Goal: Information Seeking & Learning: Understand process/instructions

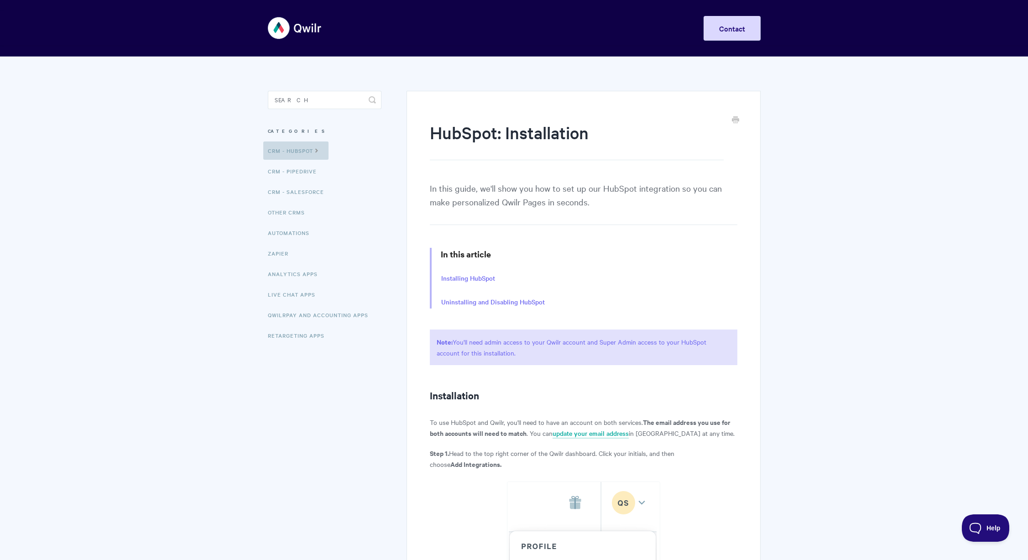
click at [320, 149] on icon at bounding box center [317, 149] width 8 height 7
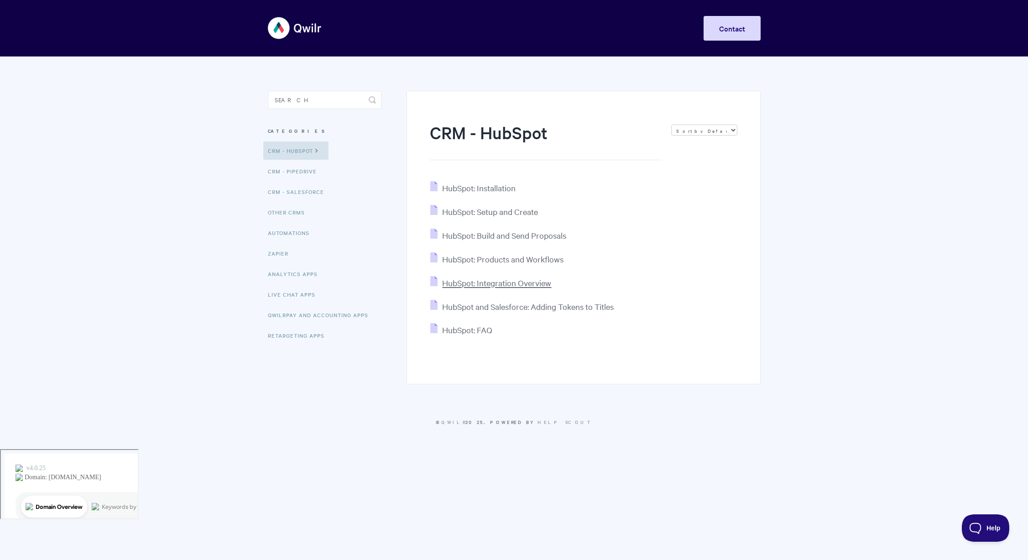
click at [540, 282] on span "HubSpot: Integration Overview" at bounding box center [496, 282] width 109 height 10
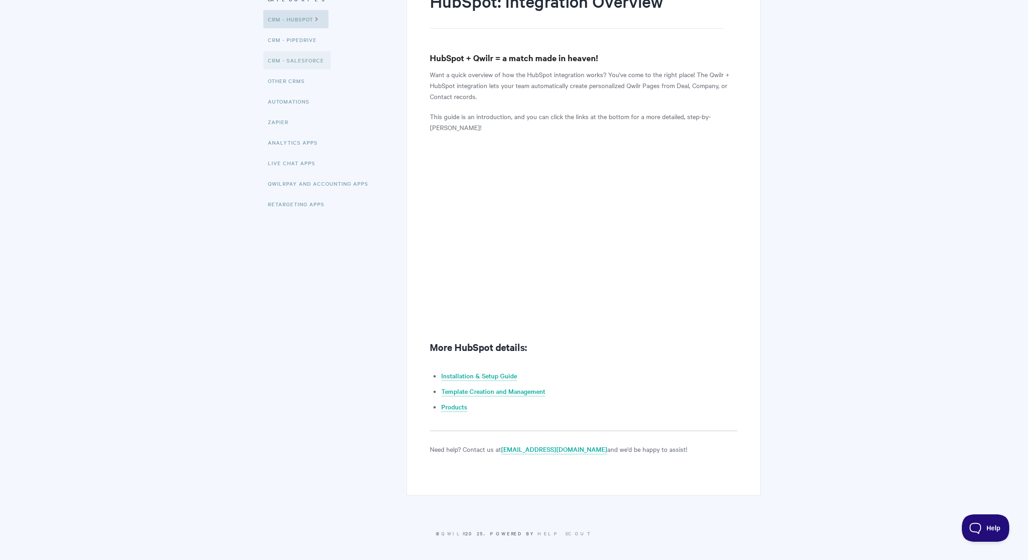
scroll to position [120, 0]
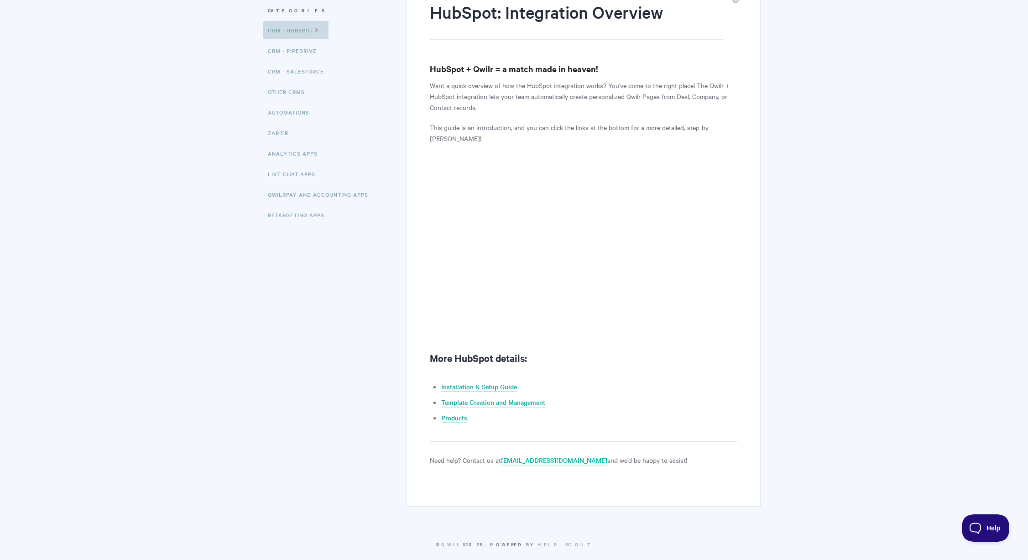
click at [306, 31] on link "CRM - HubSpot" at bounding box center [295, 30] width 65 height 18
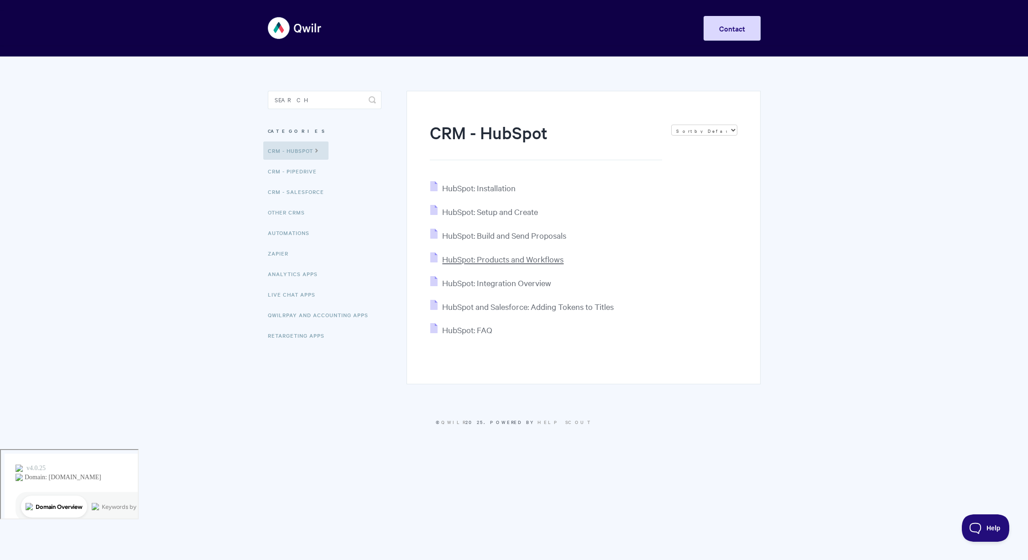
click at [498, 263] on span "HubSpot: Products and Workflows" at bounding box center [502, 259] width 121 height 10
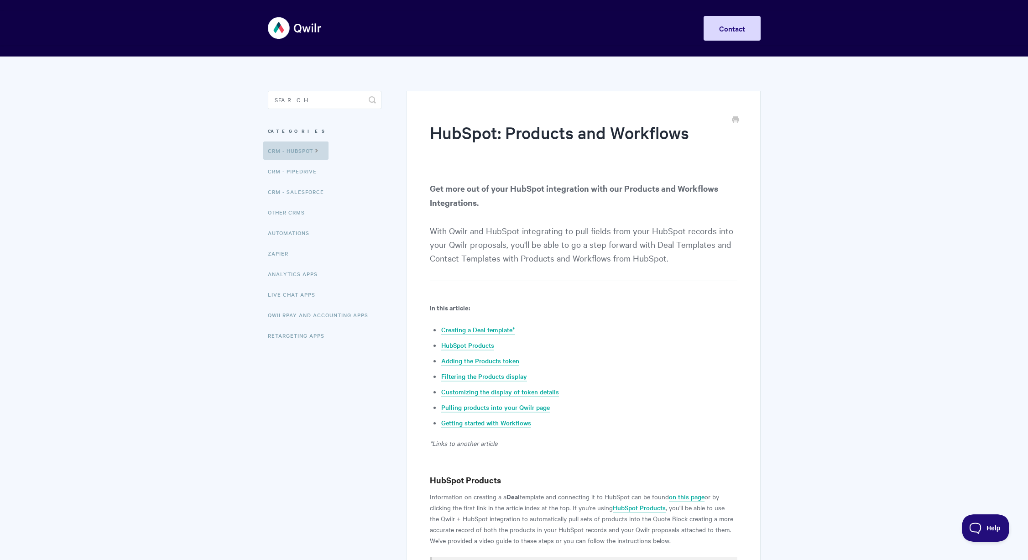
click at [317, 152] on icon at bounding box center [317, 149] width 8 height 7
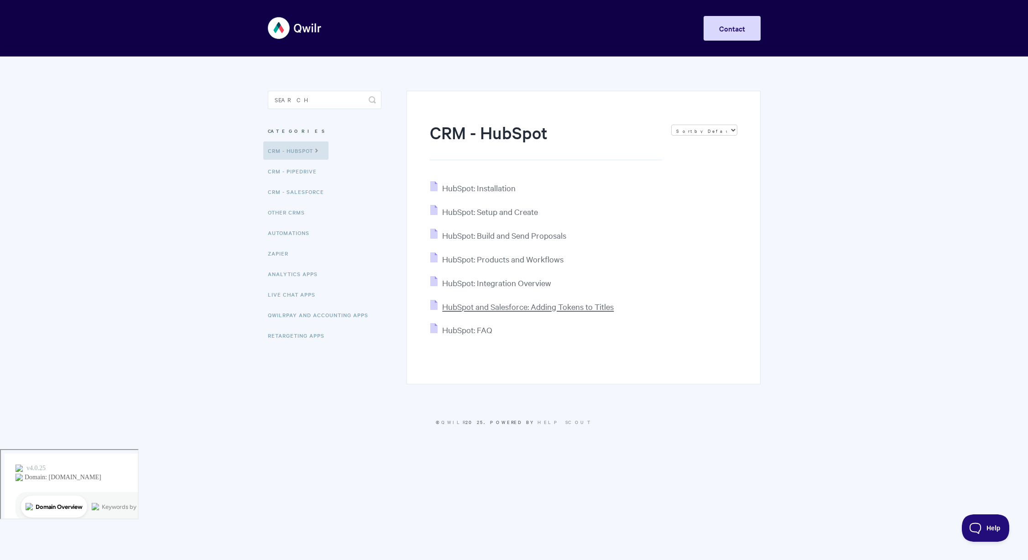
click at [549, 308] on span "HubSpot and Salesforce: Adding Tokens to Titles" at bounding box center [528, 306] width 172 height 10
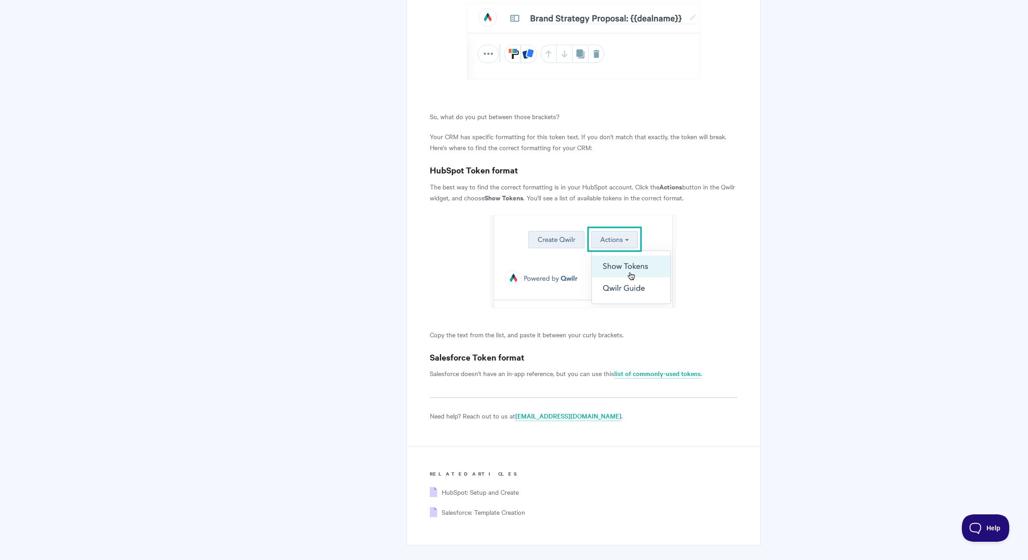
scroll to position [877, 0]
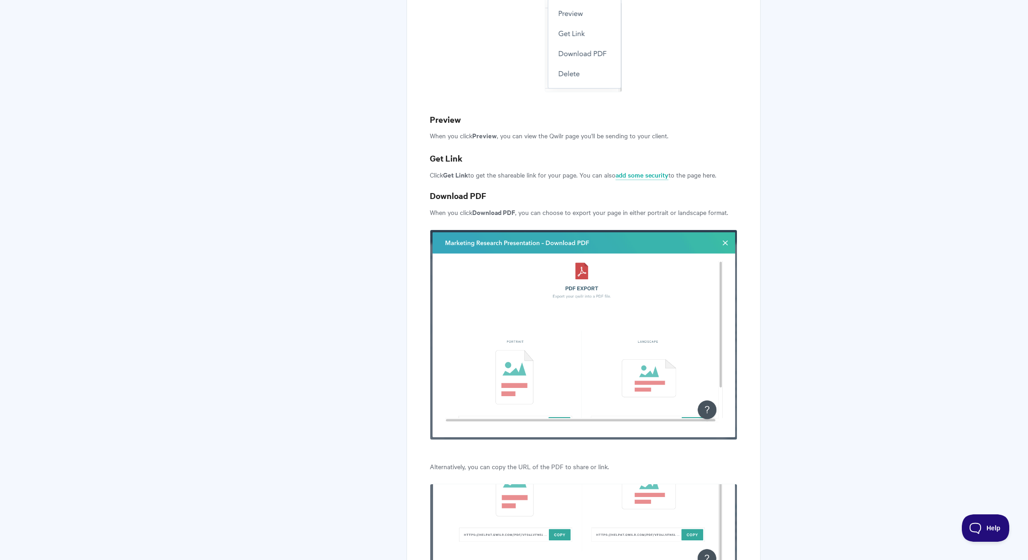
scroll to position [2668, 0]
